Goal: Information Seeking & Learning: Learn about a topic

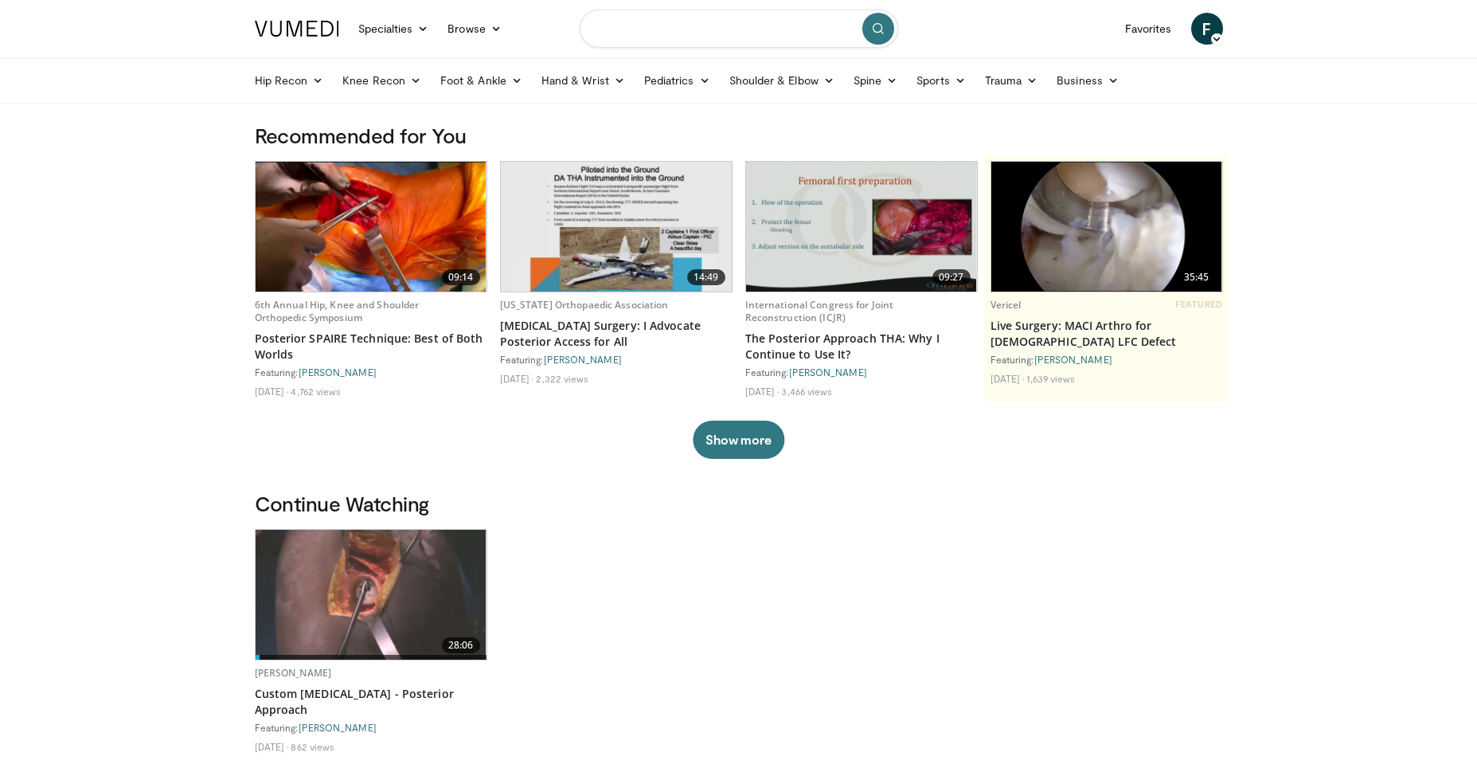
click at [677, 34] on input "Search topics, interventions" at bounding box center [739, 29] width 319 height 38
type input "**********"
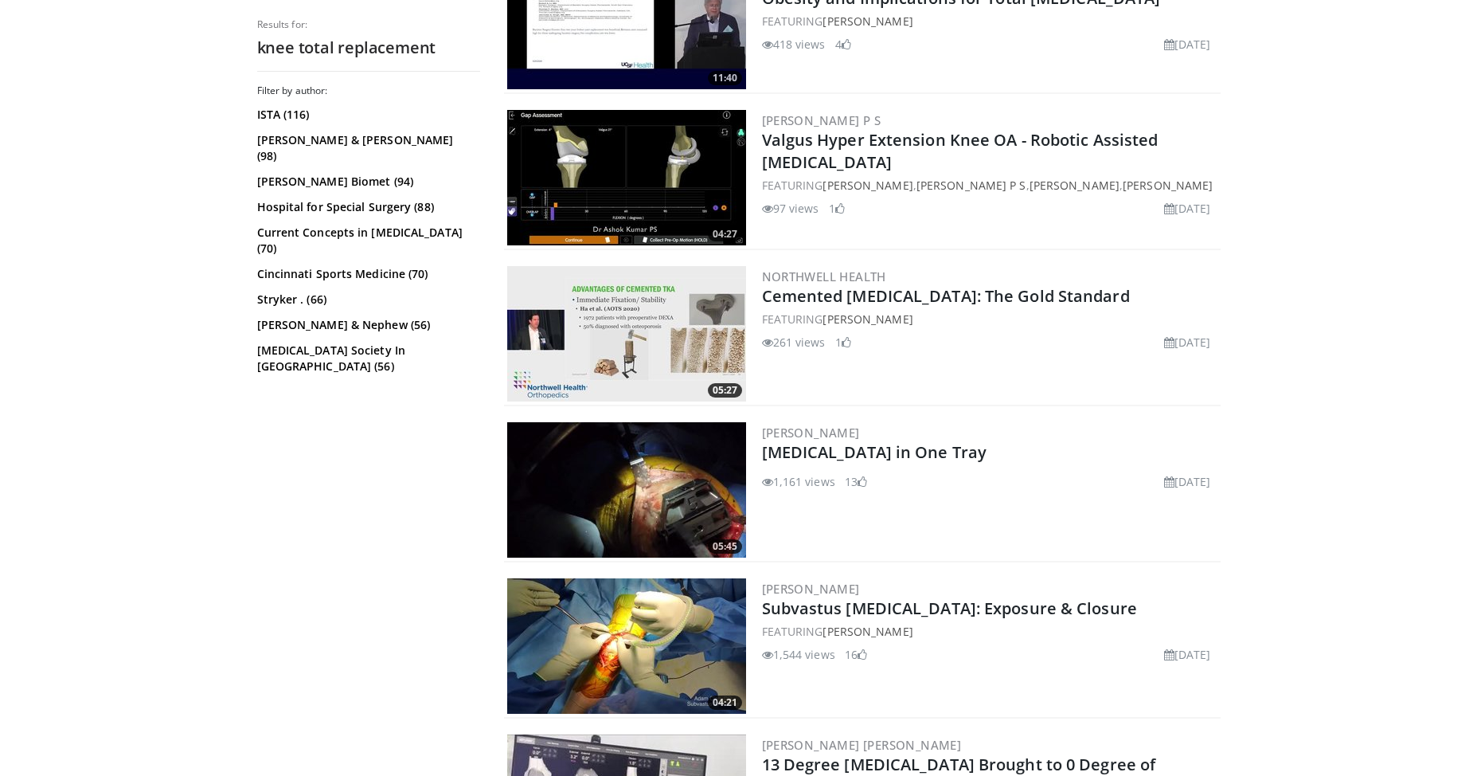
scroll to position [876, 0]
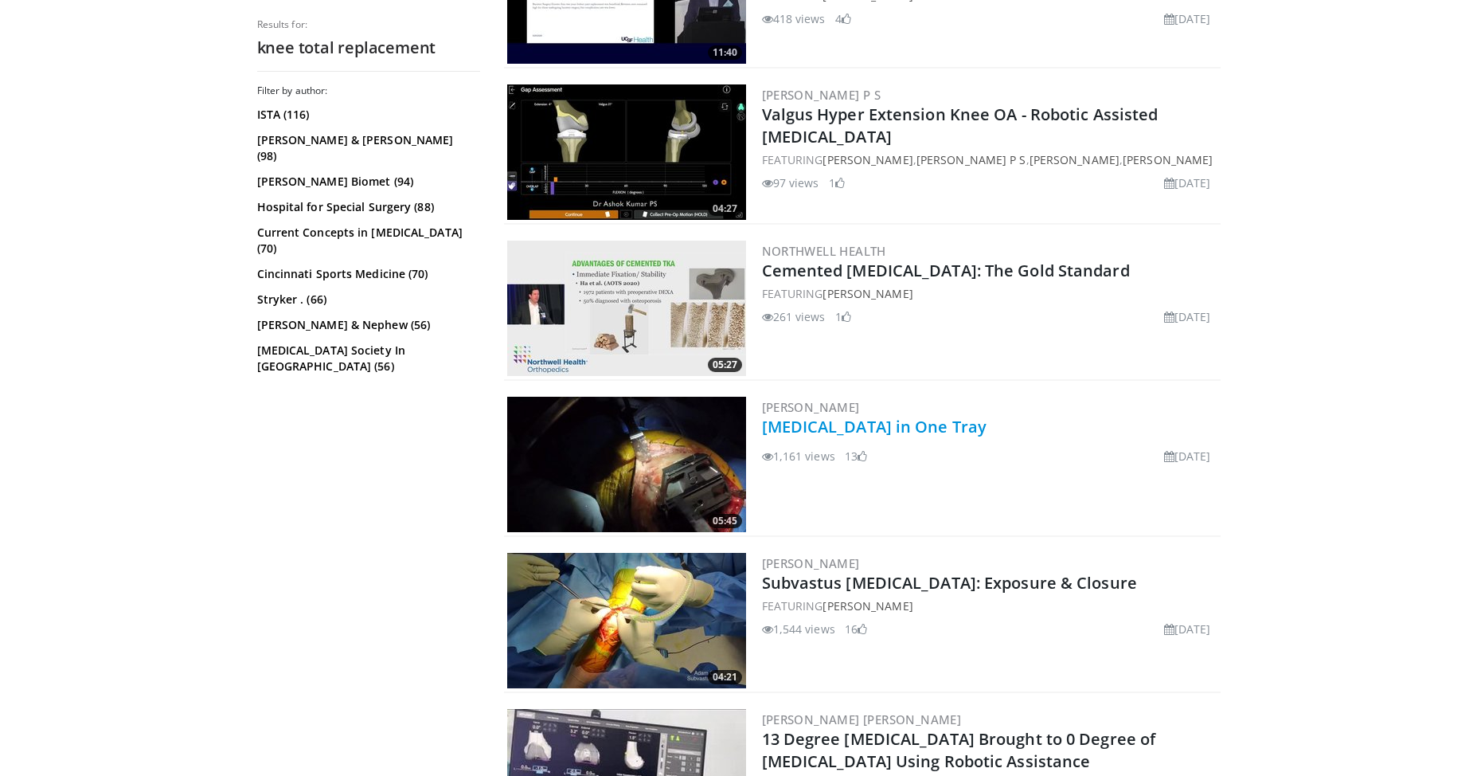
click at [957, 430] on link "Total Knee Arthroplasty in One Tray" at bounding box center [874, 427] width 225 height 22
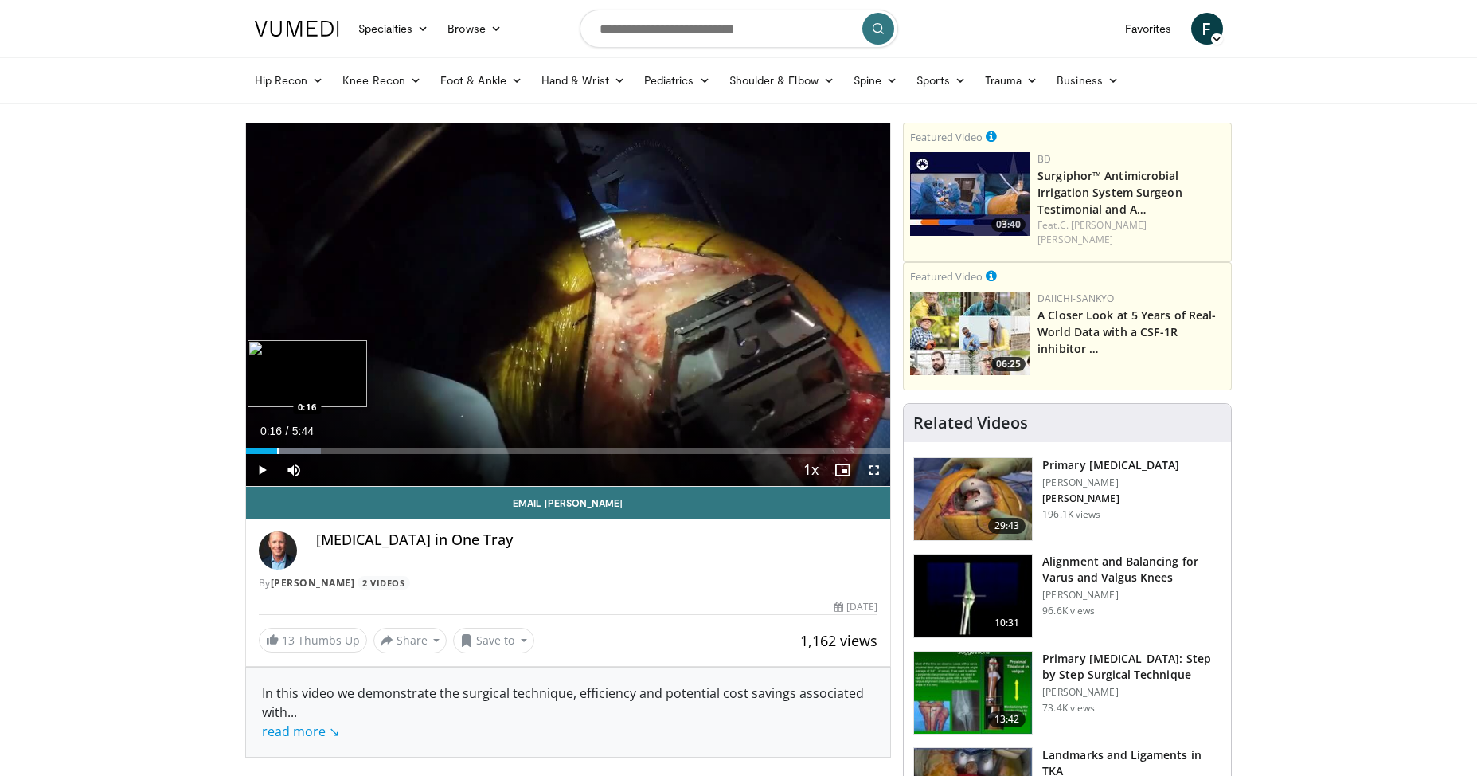
click at [277, 448] on div "Progress Bar" at bounding box center [278, 451] width 2 height 6
click at [322, 452] on div "Progress Bar" at bounding box center [323, 451] width 2 height 6
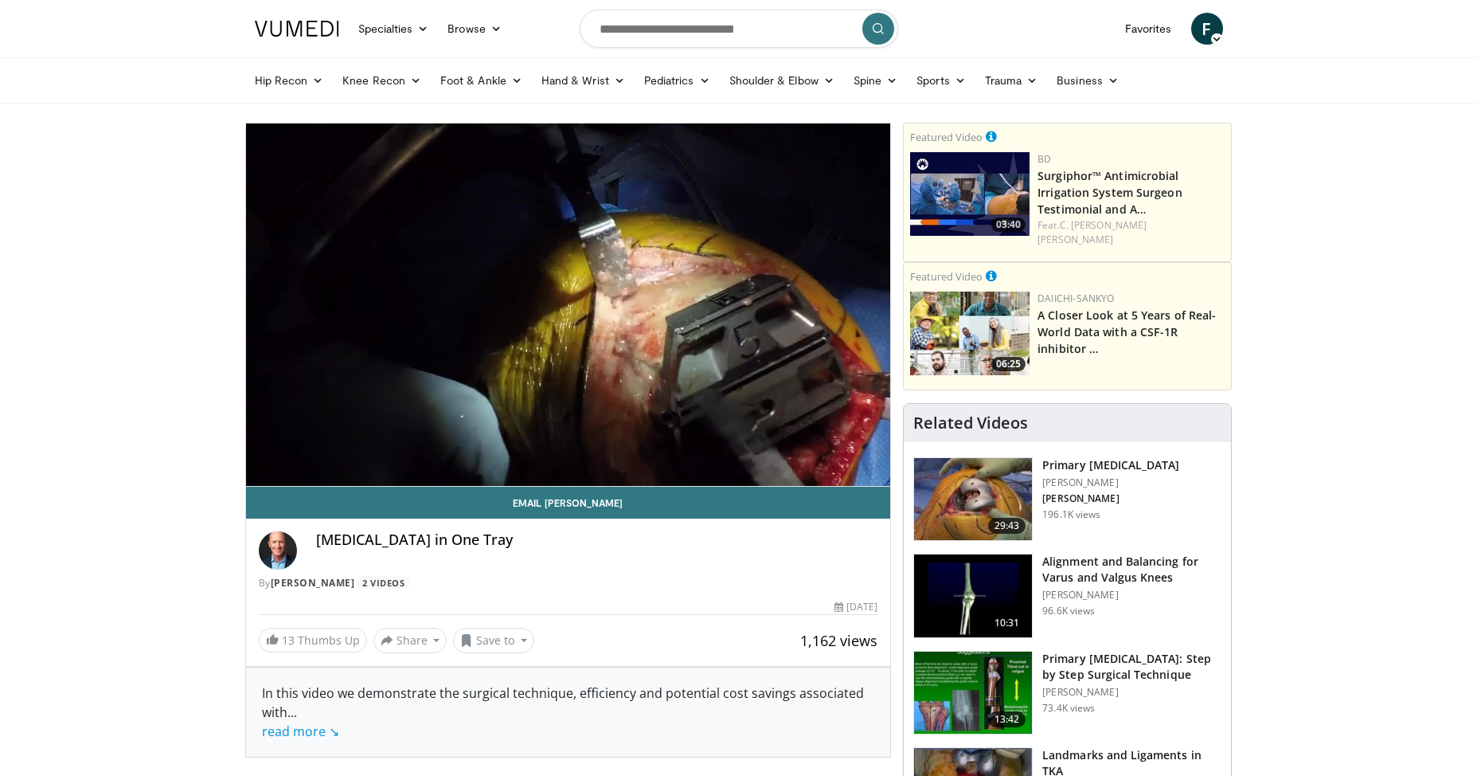
click at [973, 491] on img at bounding box center [973, 499] width 118 height 83
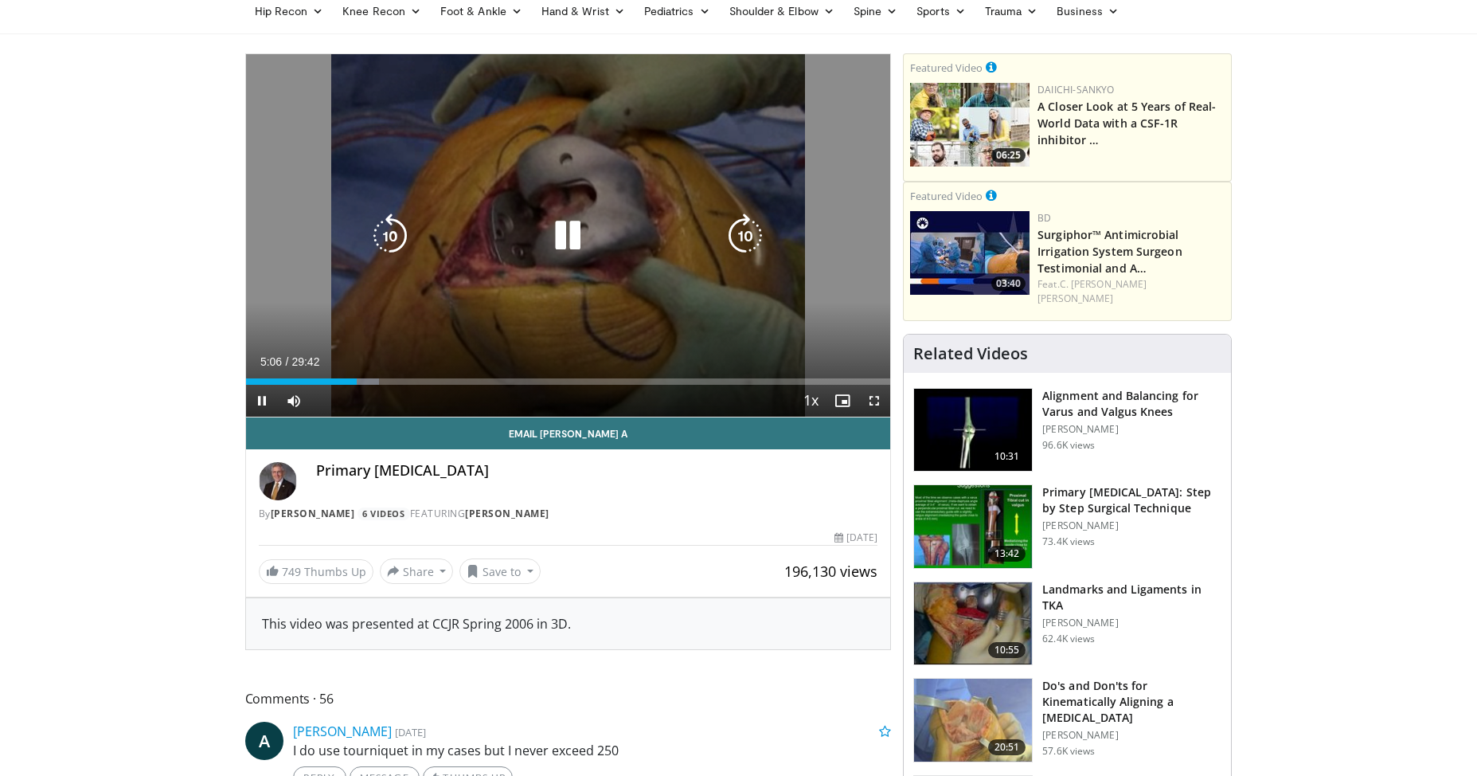
scroll to position [41, 0]
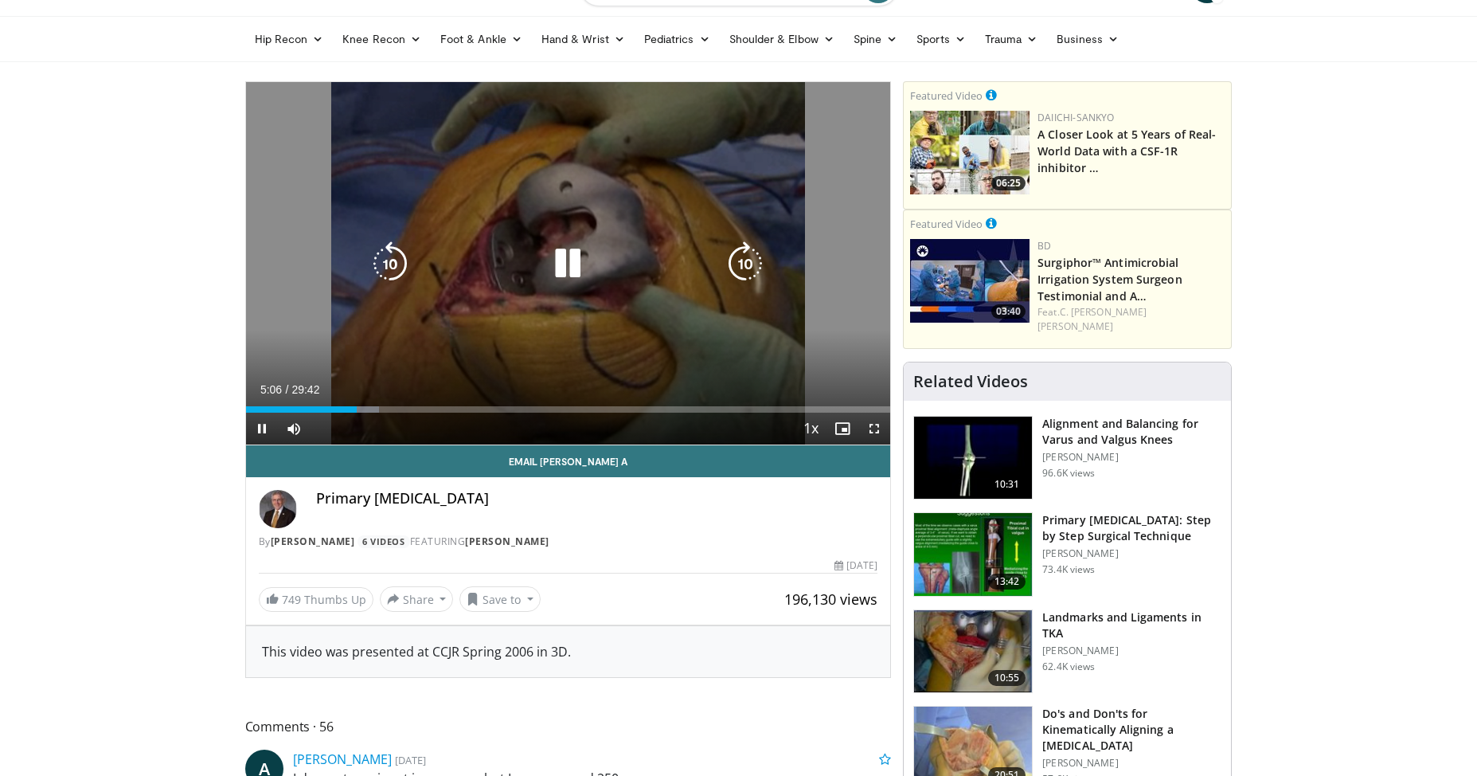
click at [526, 201] on div "10 seconds Tap to unmute" at bounding box center [568, 263] width 645 height 362
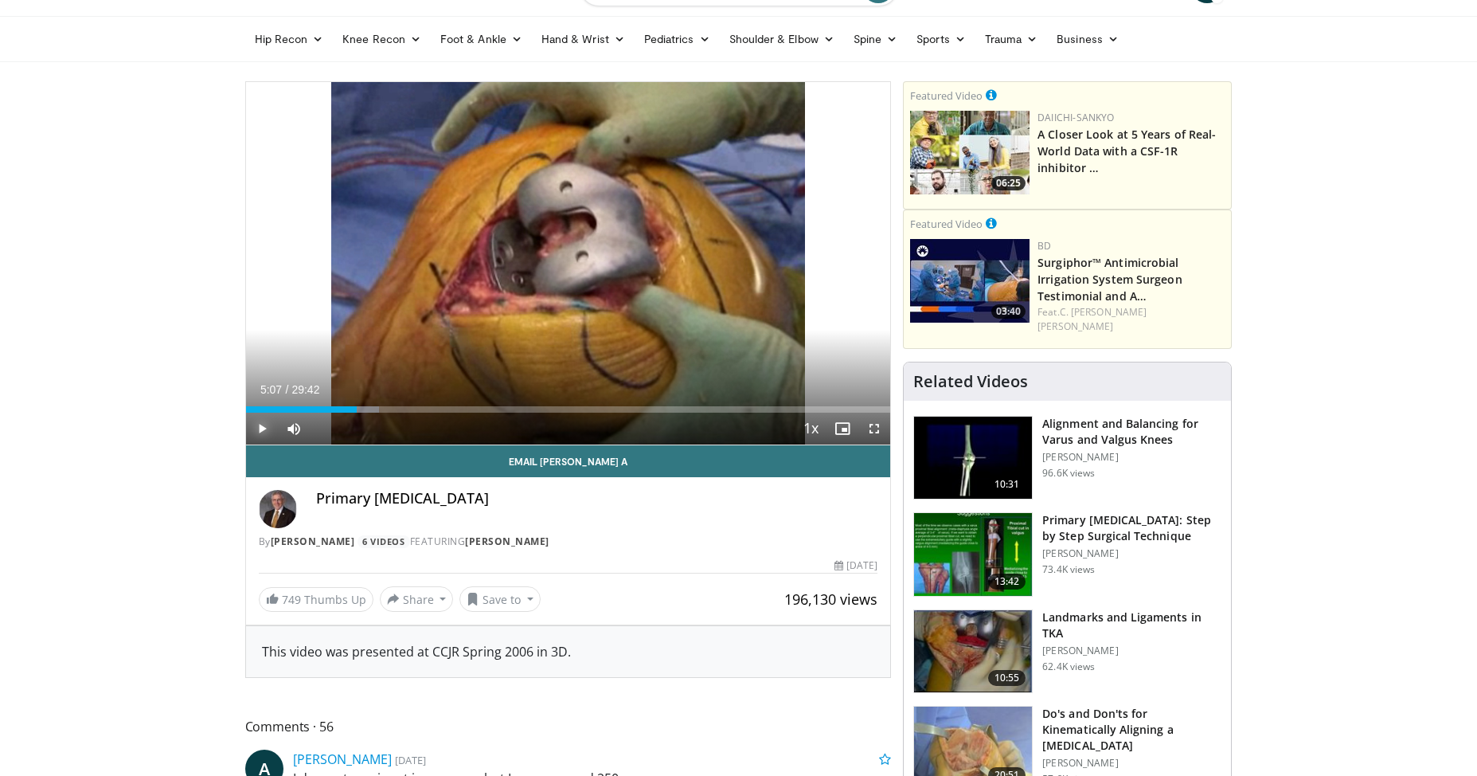
click at [256, 423] on span "Video Player" at bounding box center [262, 429] width 32 height 32
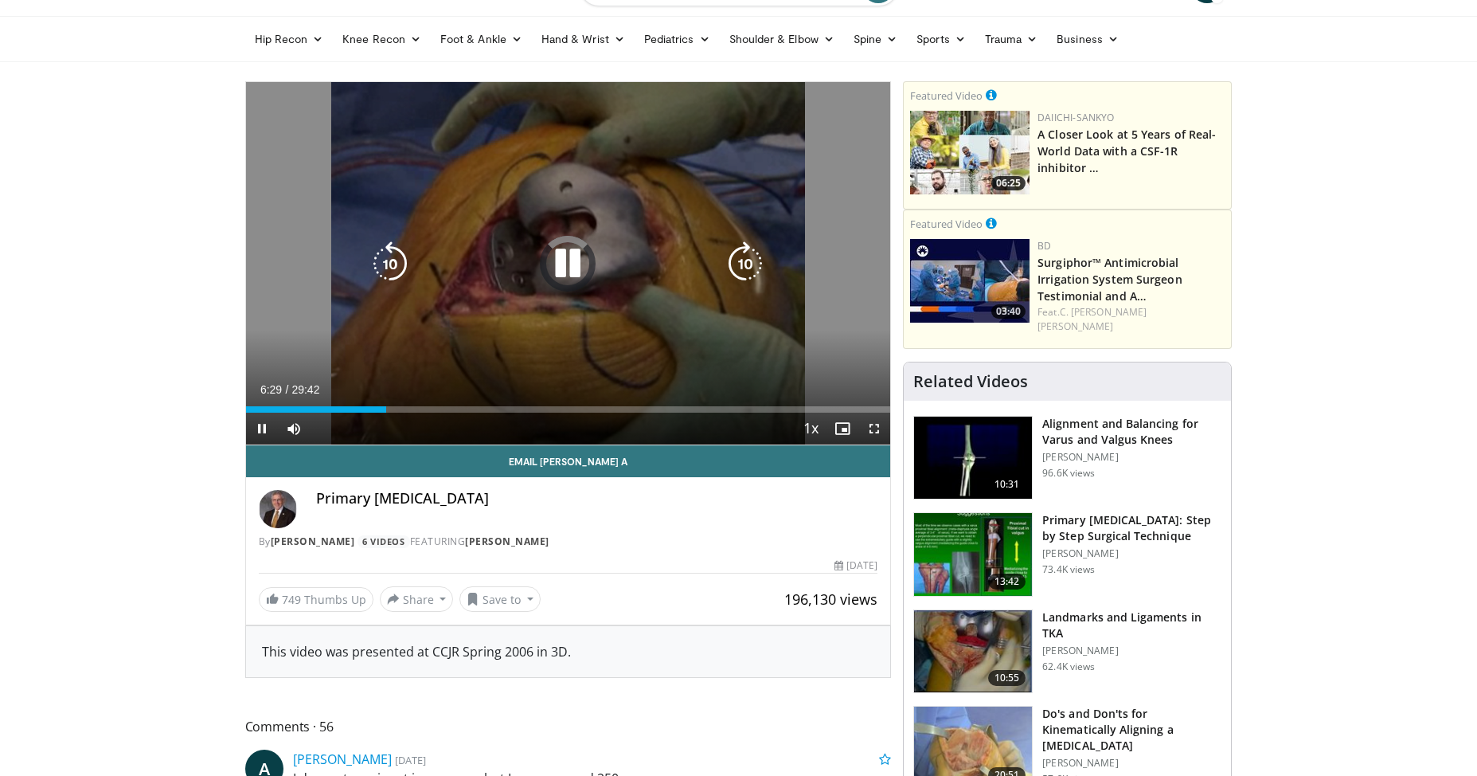
click at [558, 262] on icon "Video Player" at bounding box center [568, 263] width 45 height 45
